Goal: Information Seeking & Learning: Find specific fact

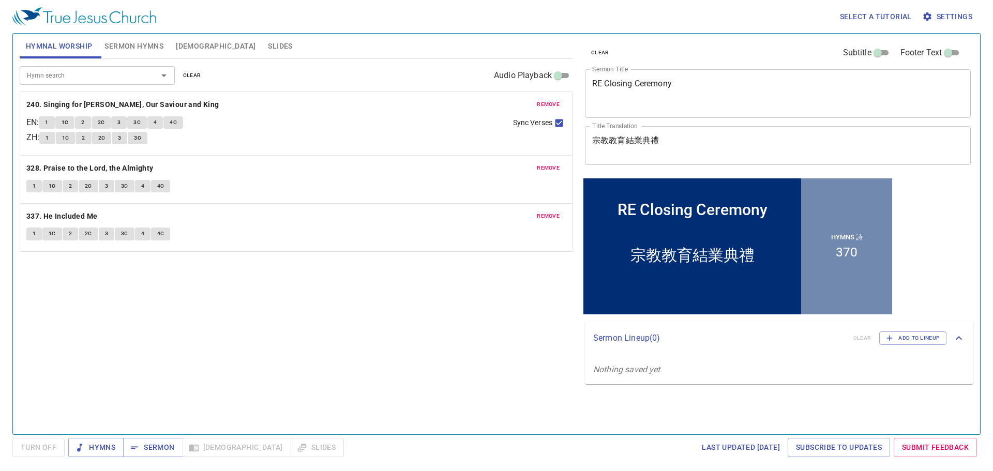
click at [548, 103] on span "remove" at bounding box center [548, 104] width 23 height 9
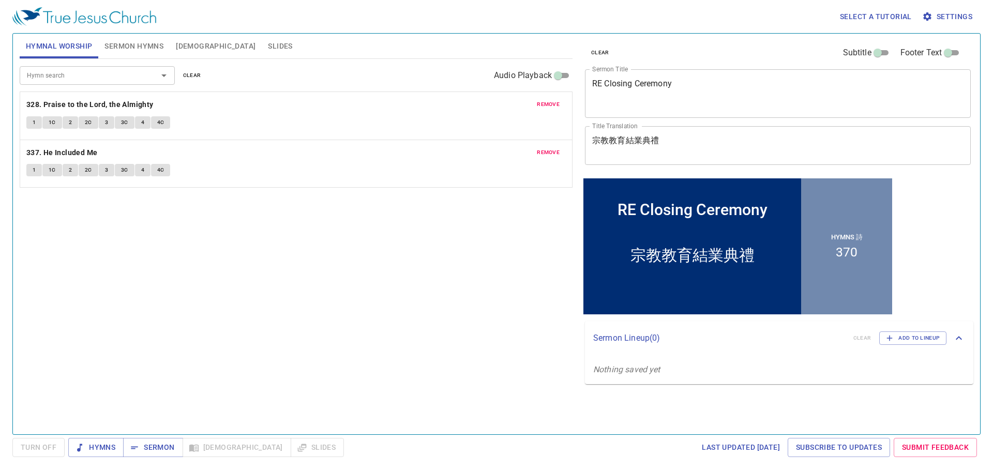
click at [548, 103] on span "remove" at bounding box center [548, 104] width 23 height 9
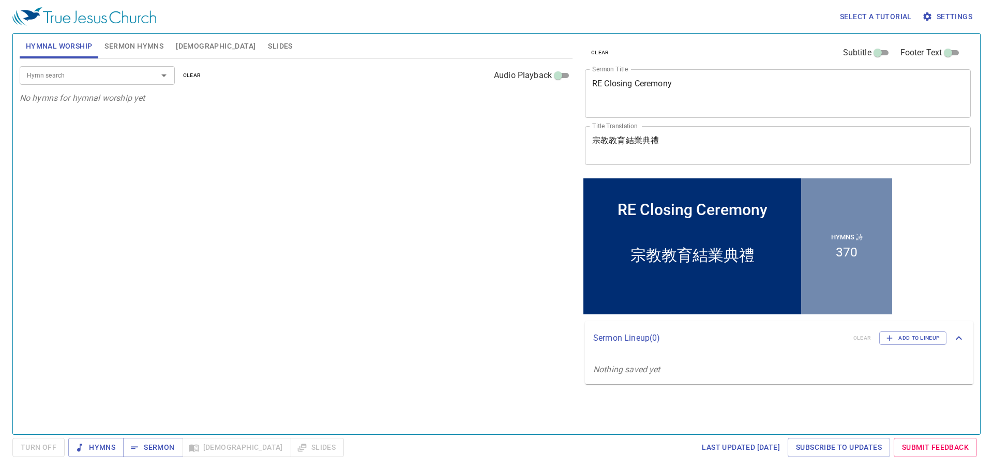
click at [70, 75] on input "Hymn search" at bounding box center [82, 75] width 118 height 12
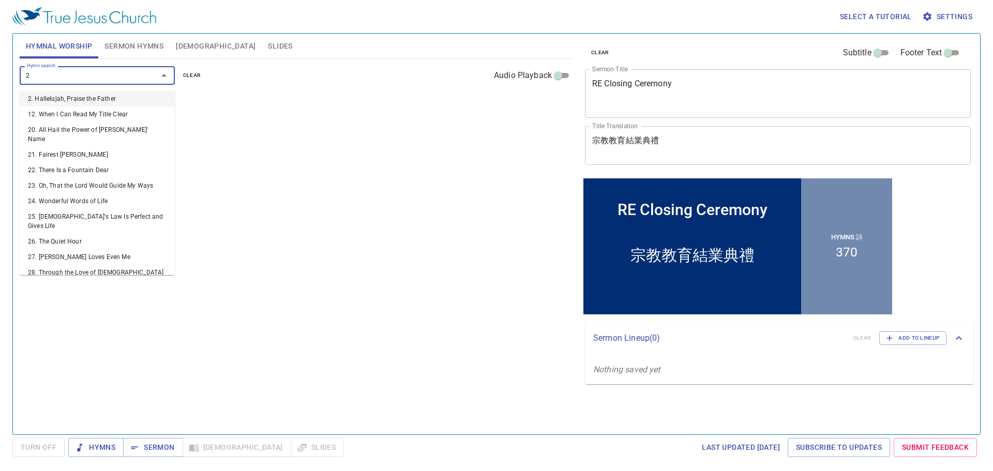
type input "27"
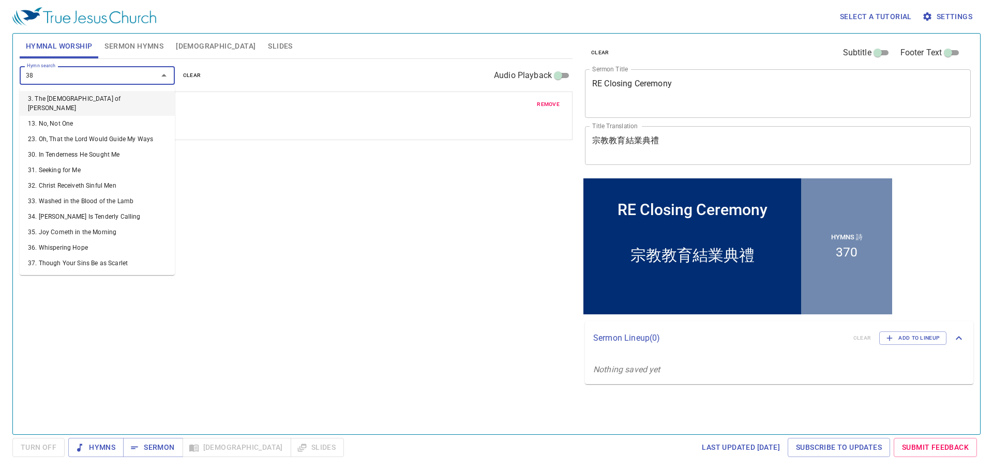
type input "381"
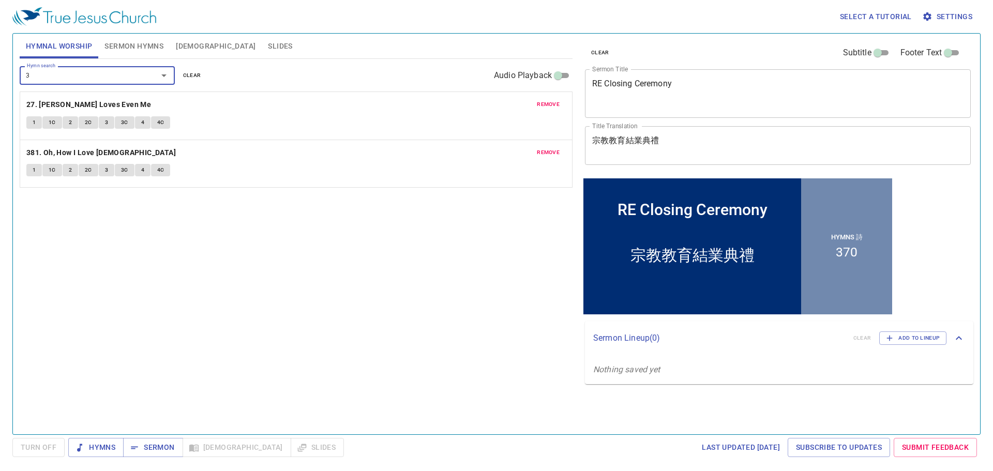
type input "34"
click at [120, 50] on span "Sermon Hymns" at bounding box center [133, 46] width 59 height 13
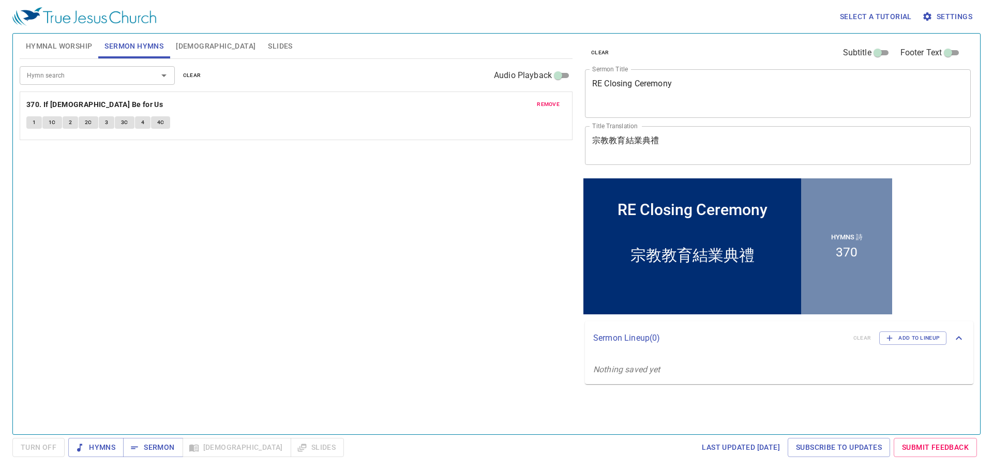
click at [558, 105] on span "remove" at bounding box center [548, 104] width 23 height 9
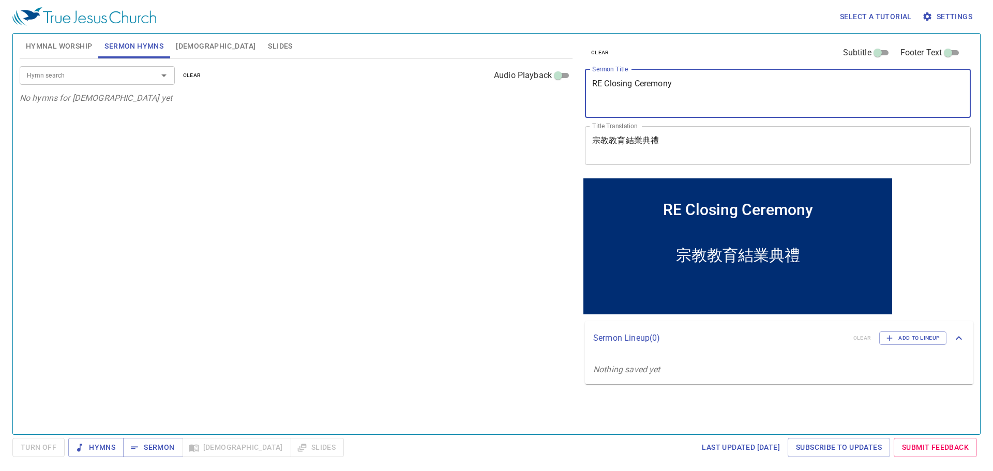
drag, startPoint x: 768, startPoint y: 81, endPoint x: 464, endPoint y: 51, distance: 306.2
click at [463, 51] on div "Hymnal Worship Sermon Hymns [DEMOGRAPHIC_DATA] Slides Hymn search Hymn search c…" at bounding box center [497, 229] width 962 height 401
paste textarea "Mystery of Godliness (3) 敬虔的奧秘 (3)"
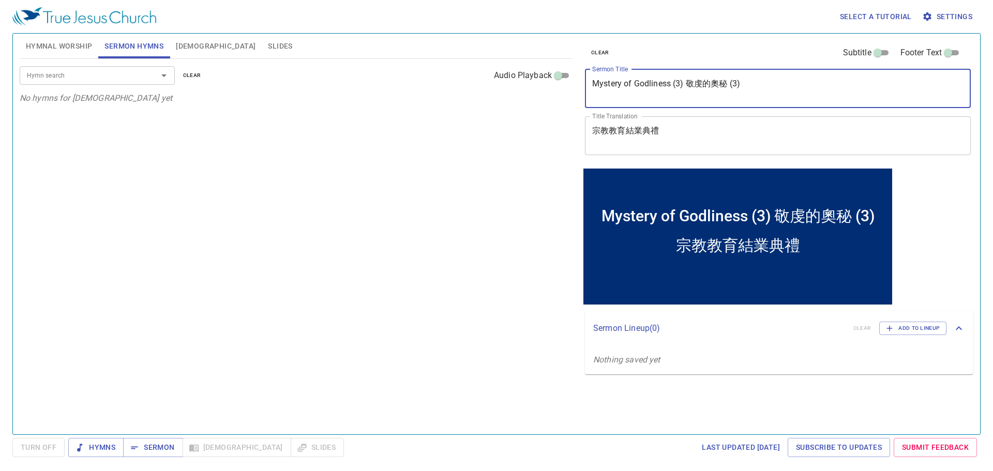
drag, startPoint x: 757, startPoint y: 87, endPoint x: 688, endPoint y: 87, distance: 68.8
click at [688, 87] on textarea "Mystery of Godliness (3) 敬虔的奧秘 (3)" at bounding box center [777, 89] width 371 height 20
type textarea "Mystery of Godliness (3)"
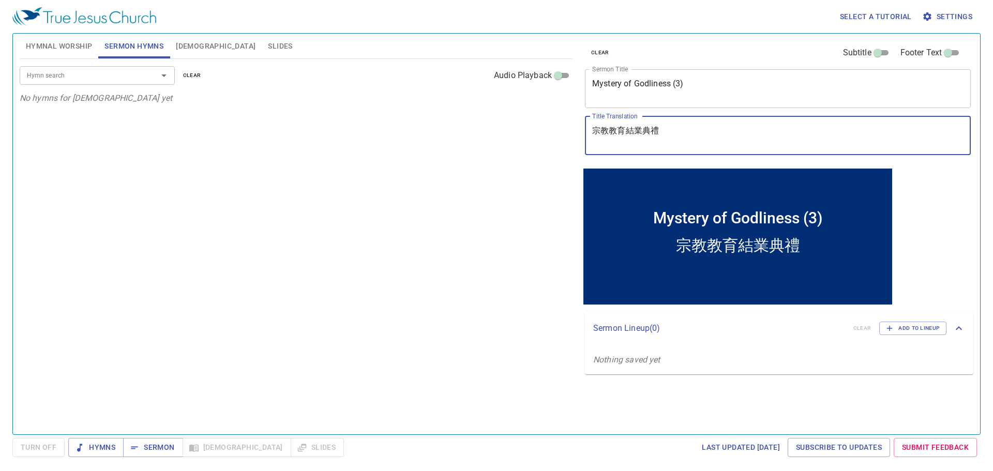
drag, startPoint x: 696, startPoint y: 132, endPoint x: 549, endPoint y: 120, distance: 146.9
click at [549, 120] on div "Hymnal Worship Sermon Hymns [DEMOGRAPHIC_DATA] Slides Hymn search Hymn search c…" at bounding box center [497, 229] width 962 height 401
paste textarea "敬虔的奧秘 (3)"
type textarea "敬虔的奧秘 (3)"
click at [126, 74] on input "Hymn search" at bounding box center [82, 75] width 118 height 12
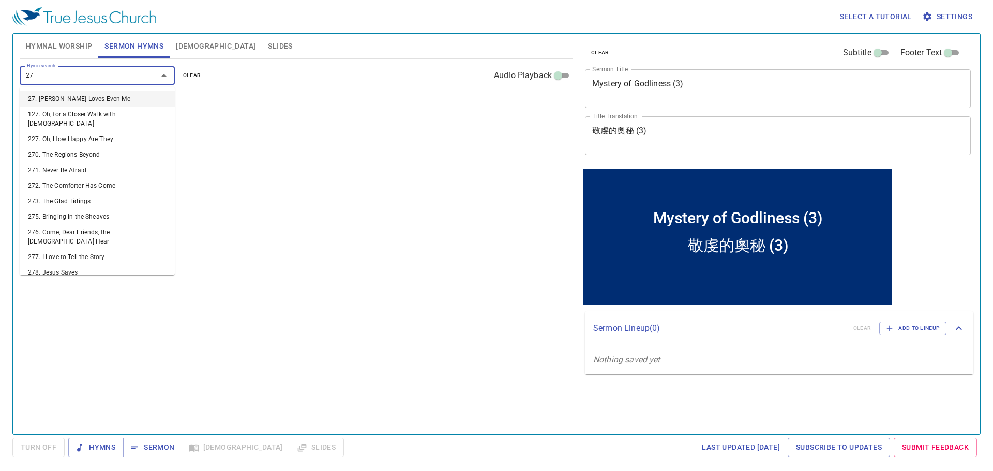
type input "277"
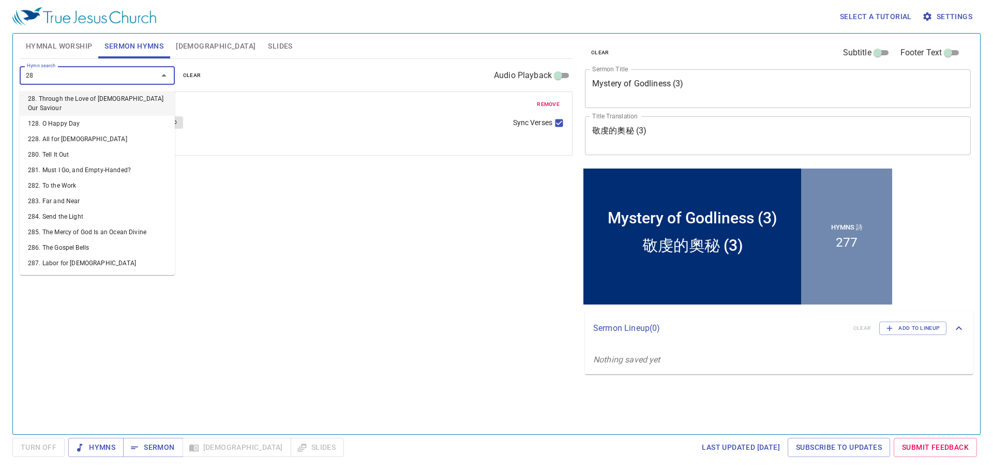
type input "286"
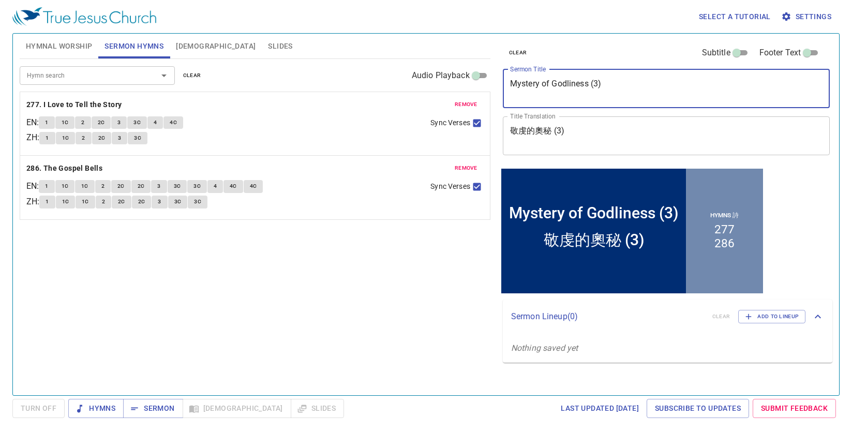
drag, startPoint x: 636, startPoint y: 83, endPoint x: 438, endPoint y: 74, distance: 198.9
click at [438, 74] on div "Hymnal Worship Sermon Hymns [DEMOGRAPHIC_DATA] Slides Hymn search Hymn search c…" at bounding box center [426, 210] width 821 height 362
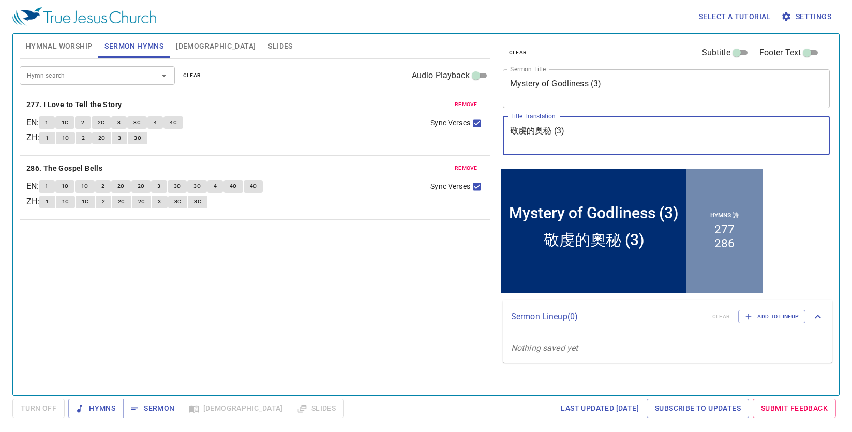
drag, startPoint x: 588, startPoint y: 138, endPoint x: 485, endPoint y: 129, distance: 103.3
click at [485, 129] on div "Hymnal Worship Sermon Hymns [DEMOGRAPHIC_DATA] Slides Hymn search Hymn search c…" at bounding box center [426, 210] width 821 height 362
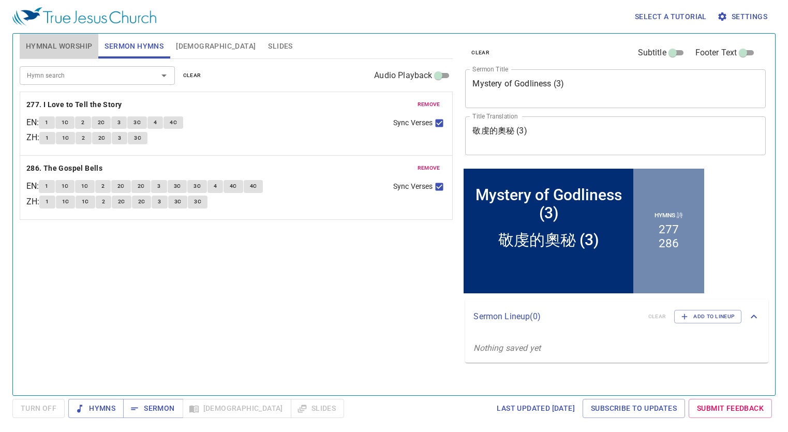
click at [63, 47] on span "Hymnal Worship" at bounding box center [59, 46] width 67 height 13
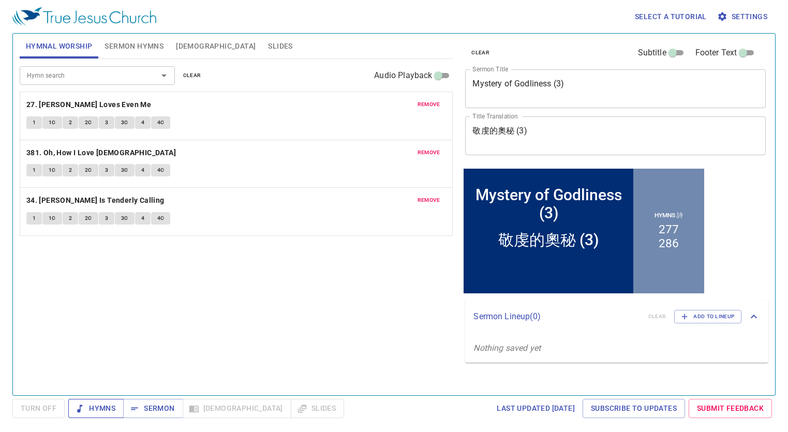
click at [0, 0] on span "Hymns" at bounding box center [0, 0] width 0 height 0
click at [94, 105] on b "27. [PERSON_NAME] Loves Even Me" at bounding box center [88, 104] width 125 height 13
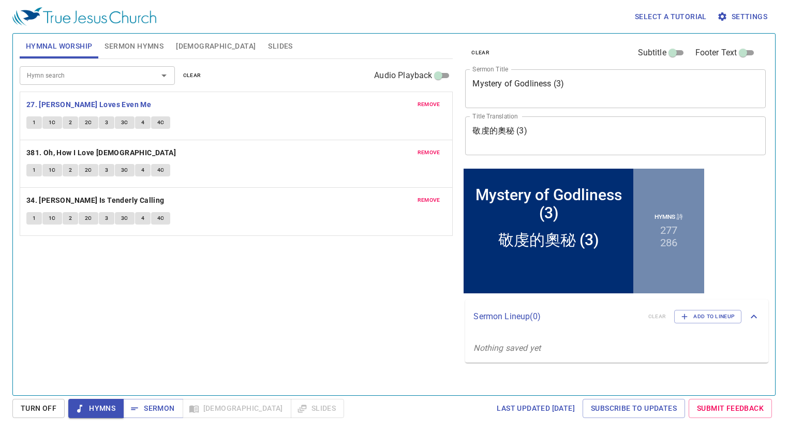
click at [243, 294] on div "Hymn search Hymn search clear Audio Playback remove 27. [PERSON_NAME] Loves Eve…" at bounding box center [237, 222] width 434 height 327
click at [37, 121] on button "1" at bounding box center [34, 122] width 16 height 12
click at [109, 122] on button "3" at bounding box center [107, 122] width 16 height 12
